Goal: Find specific page/section: Find specific page/section

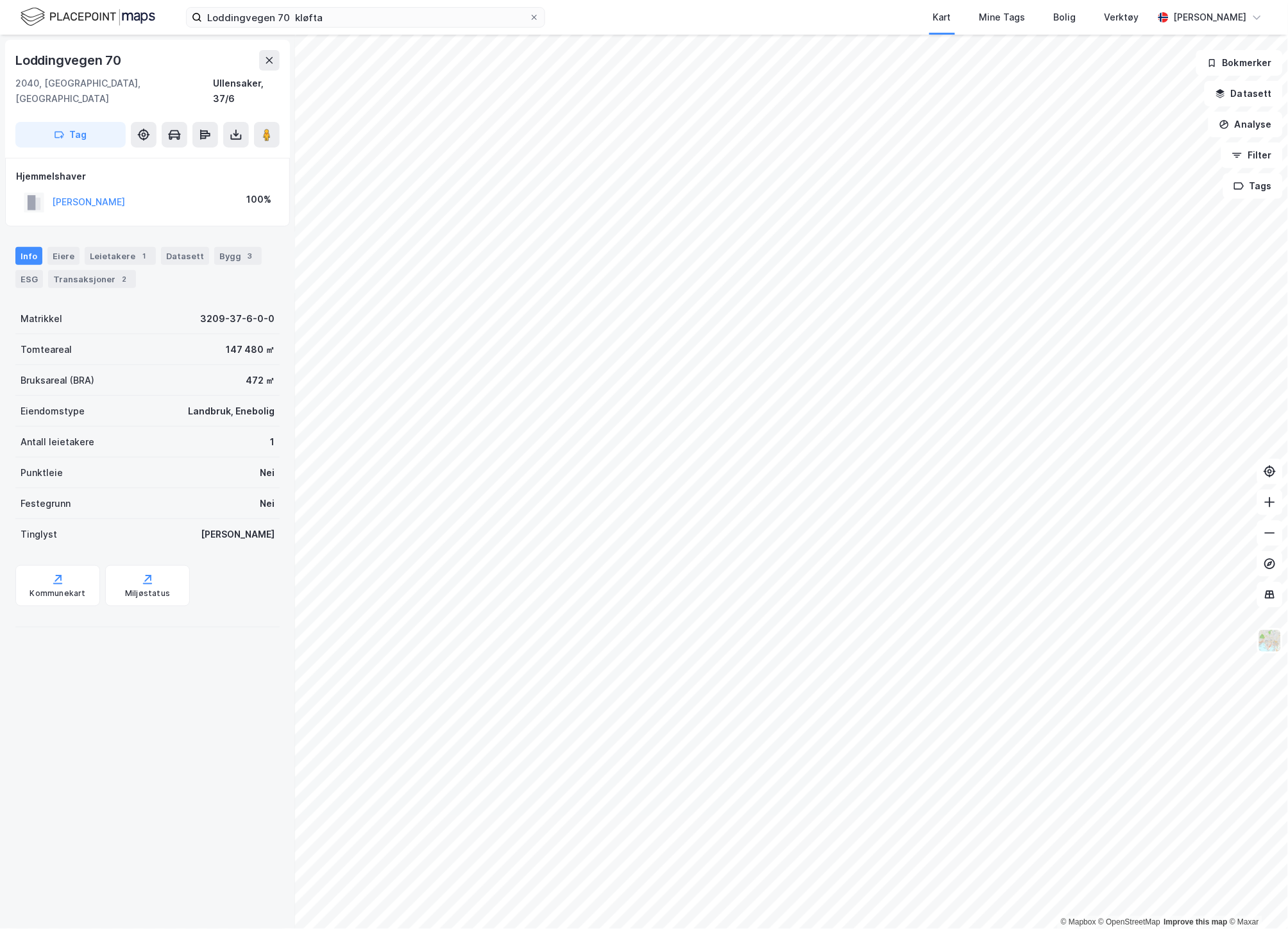
click at [124, 790] on div "Loddingvegen 70 2040, [GEOGRAPHIC_DATA], [GEOGRAPHIC_DATA] Ullensaker, 37/6 Tag…" at bounding box center [147, 482] width 295 height 894
